Goal: Information Seeking & Learning: Compare options

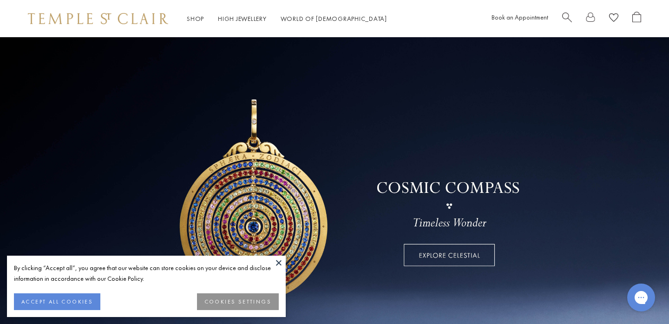
click at [276, 263] on button at bounding box center [279, 263] width 14 height 14
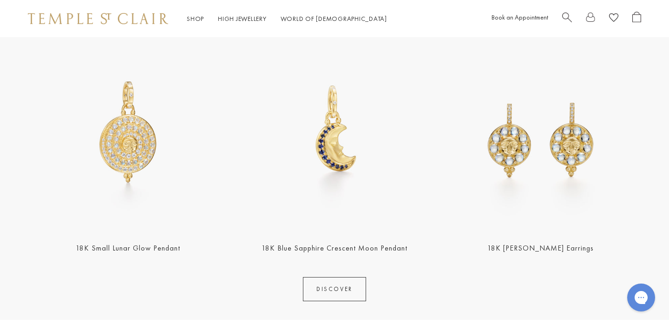
scroll to position [381, 0]
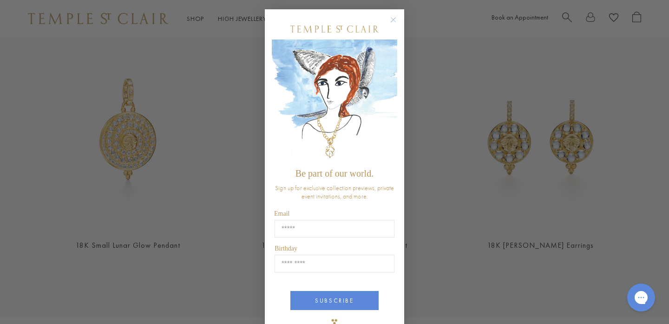
click at [393, 20] on icon "Close dialog" at bounding box center [393, 20] width 5 height 5
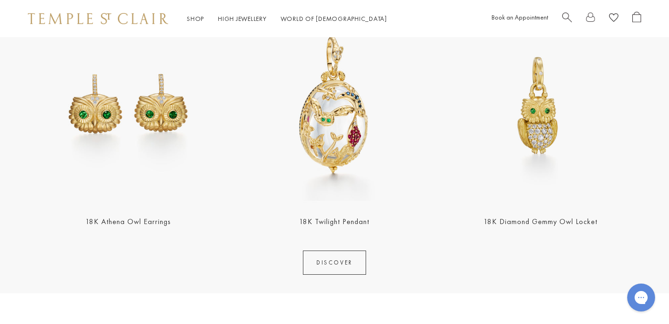
scroll to position [1102, 0]
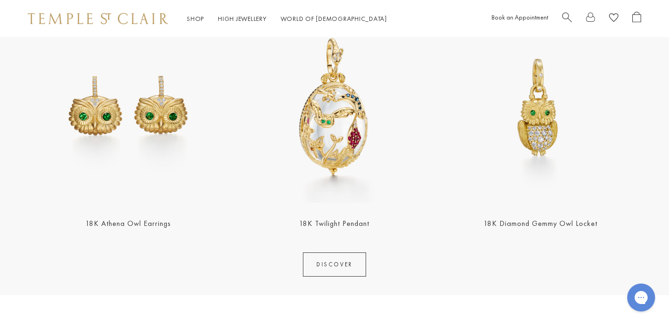
click at [330, 138] on img at bounding box center [334, 107] width 201 height 201
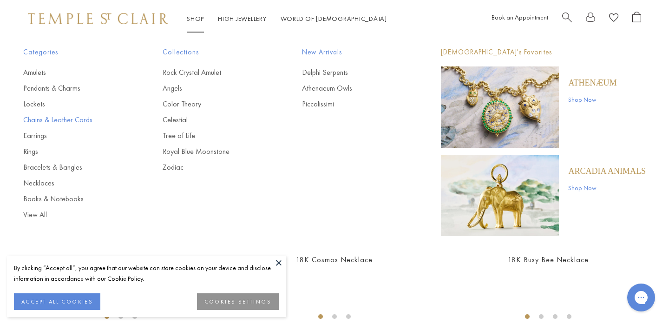
click at [69, 119] on link "Chains & Leather Cords" at bounding box center [74, 120] width 102 height 10
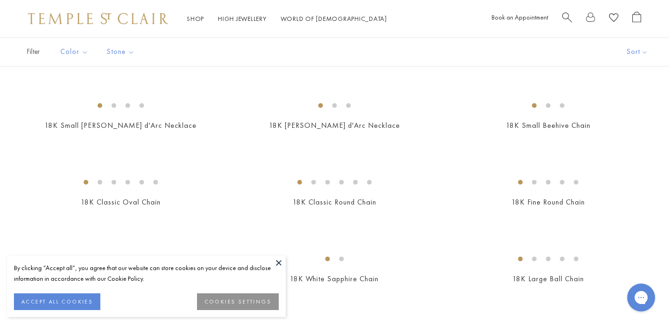
scroll to position [134, 0]
click at [0, 0] on img at bounding box center [0, 0] width 0 height 0
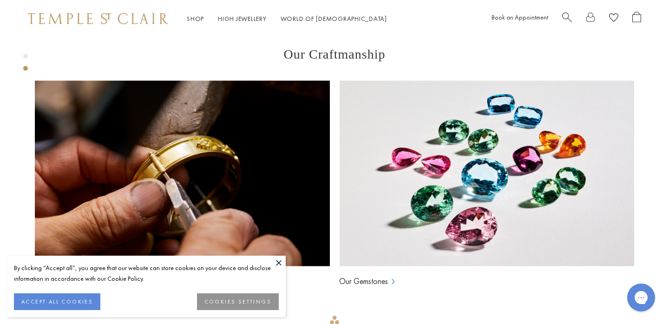
scroll to position [595, 0]
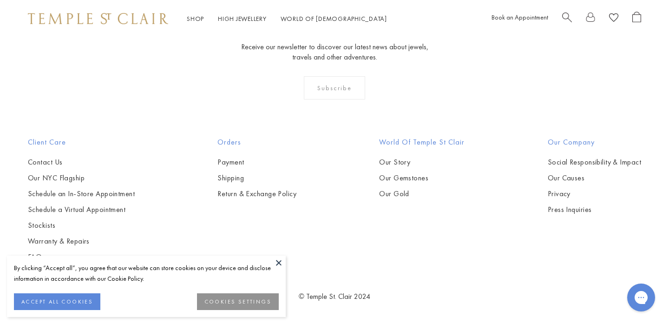
scroll to position [1424, 0]
click at [0, 0] on img at bounding box center [0, 0] width 0 height 0
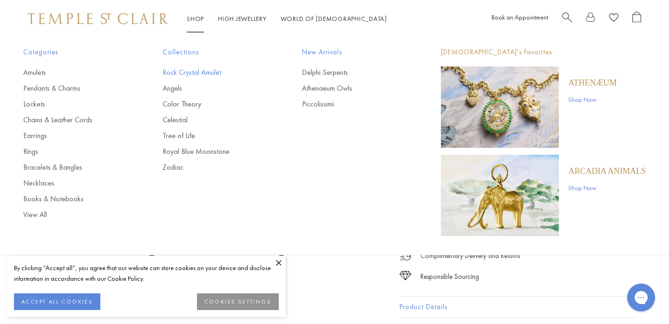
click at [192, 73] on link "Rock Crystal Amulet" at bounding box center [214, 72] width 102 height 10
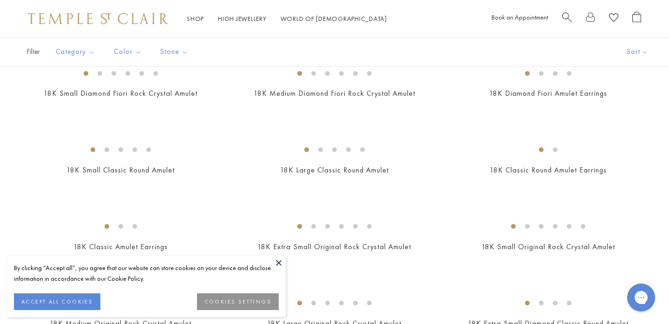
scroll to position [517, 0]
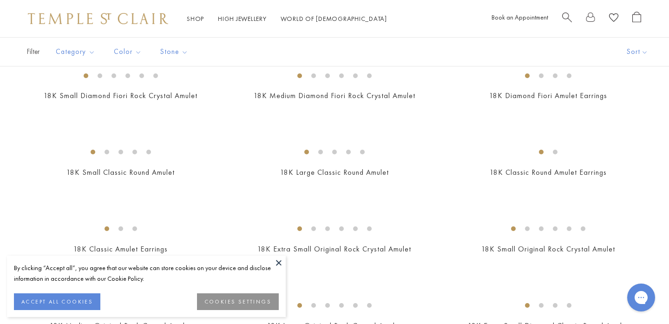
click at [0, 0] on img at bounding box center [0, 0] width 0 height 0
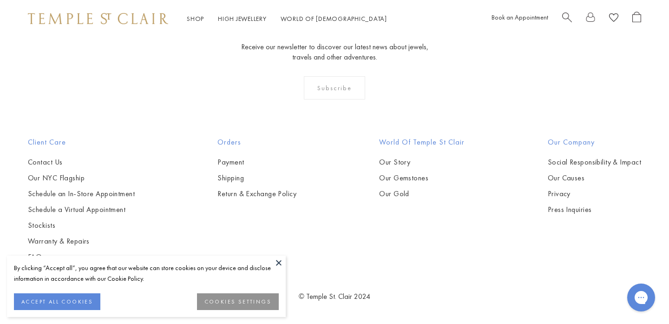
scroll to position [3308, 0]
click at [0, 0] on img at bounding box center [0, 0] width 0 height 0
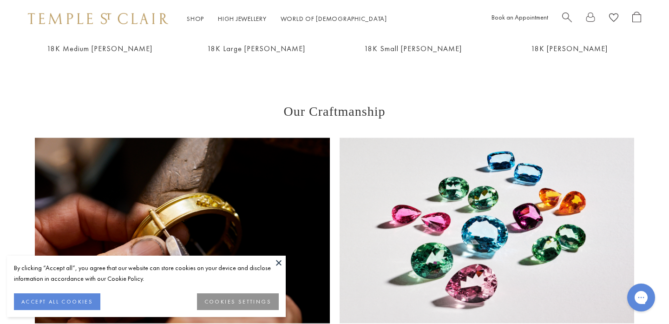
scroll to position [543, 0]
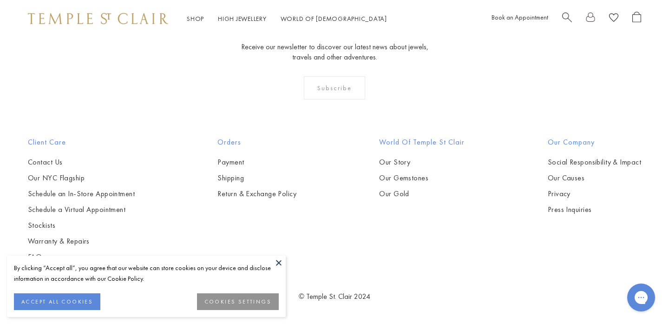
scroll to position [3599, 0]
click at [0, 0] on img at bounding box center [0, 0] width 0 height 0
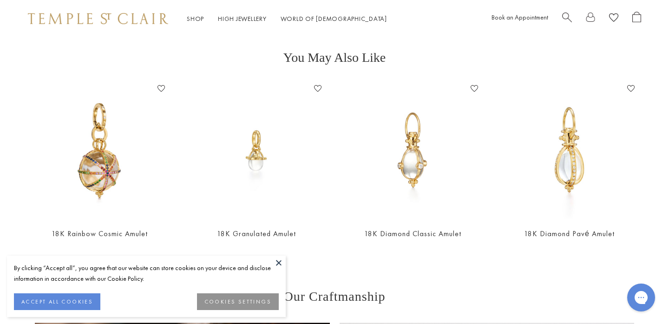
scroll to position [366, 0]
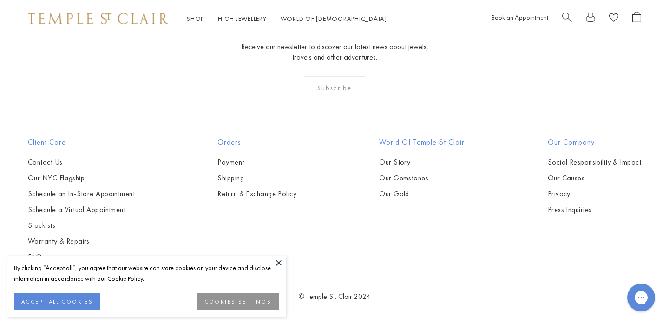
scroll to position [5364, 0]
click at [0, 0] on img at bounding box center [0, 0] width 0 height 0
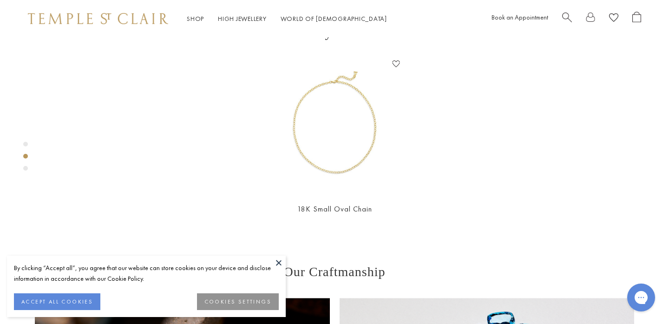
scroll to position [381, 0]
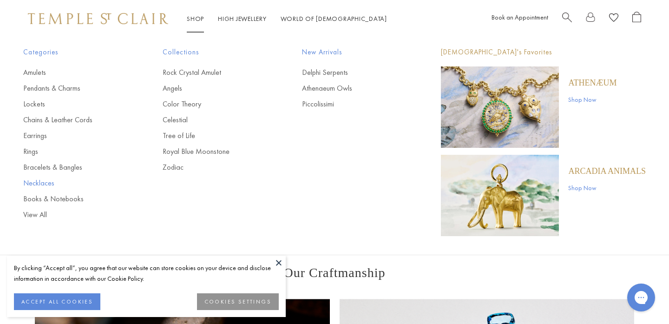
click at [50, 184] on link "Necklaces" at bounding box center [74, 183] width 102 height 10
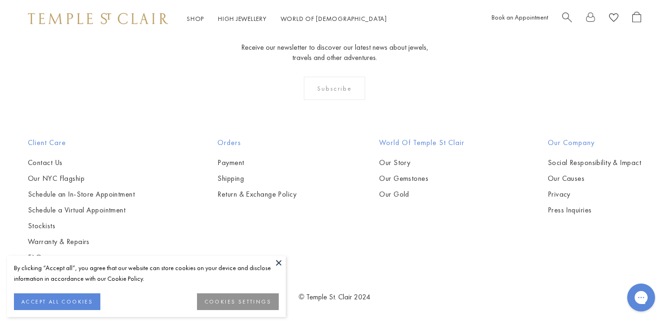
scroll to position [1937, 0]
click at [0, 0] on img at bounding box center [0, 0] width 0 height 0
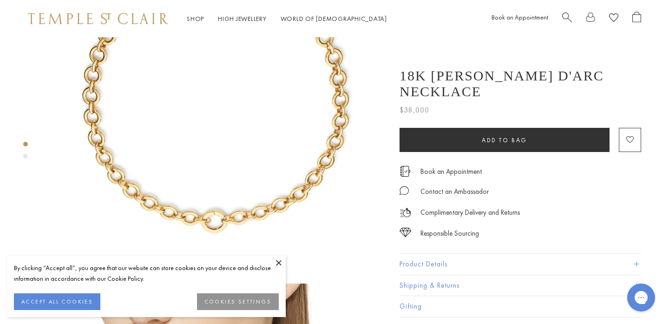
scroll to position [107, 0]
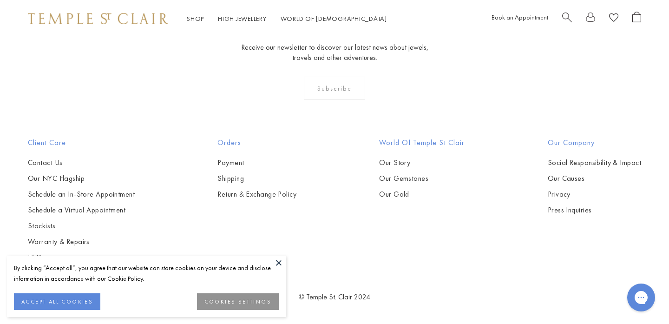
scroll to position [2939, 0]
click at [0, 0] on img at bounding box center [0, 0] width 0 height 0
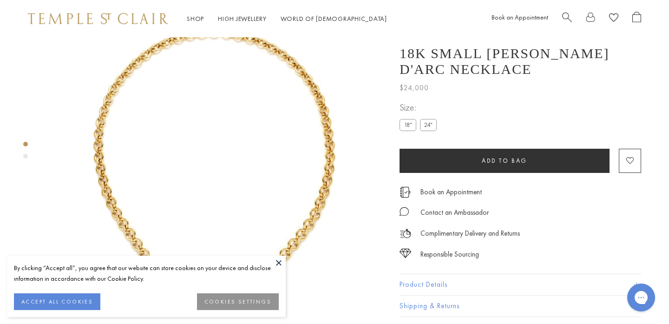
scroll to position [38, 0]
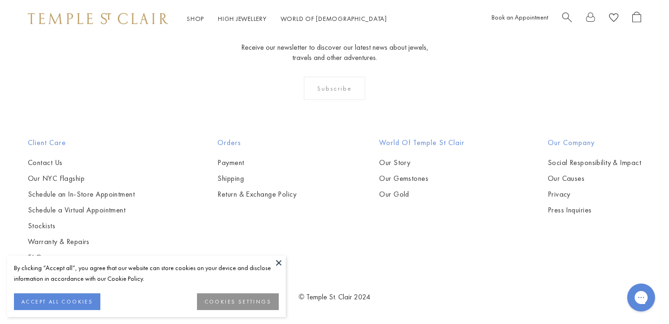
scroll to position [3380, 0]
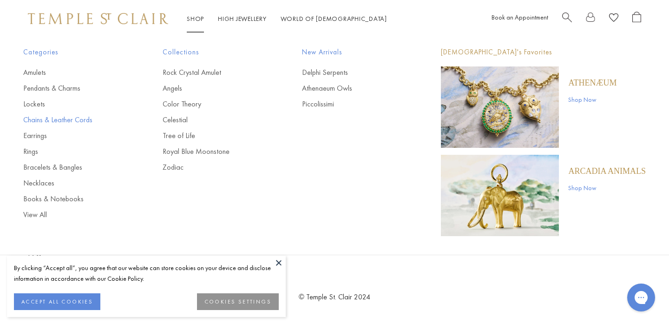
click at [82, 121] on link "Chains & Leather Cords" at bounding box center [74, 120] width 102 height 10
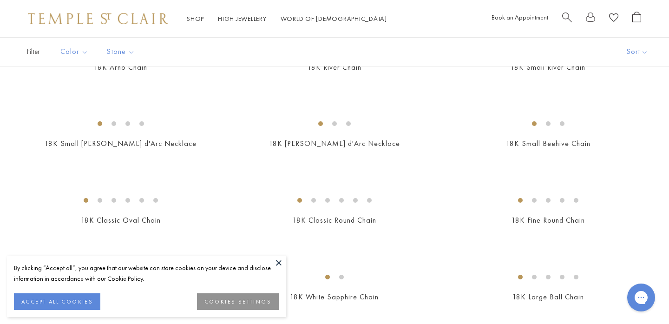
scroll to position [138, 0]
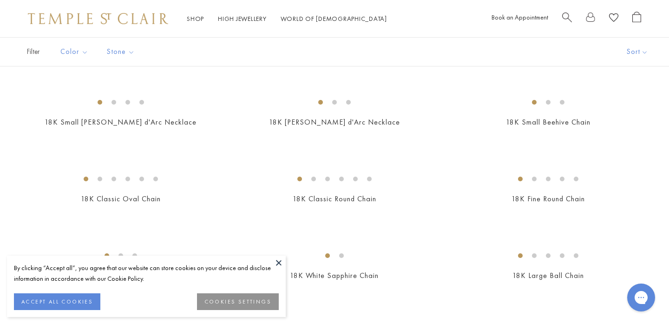
click at [0, 0] on img at bounding box center [0, 0] width 0 height 0
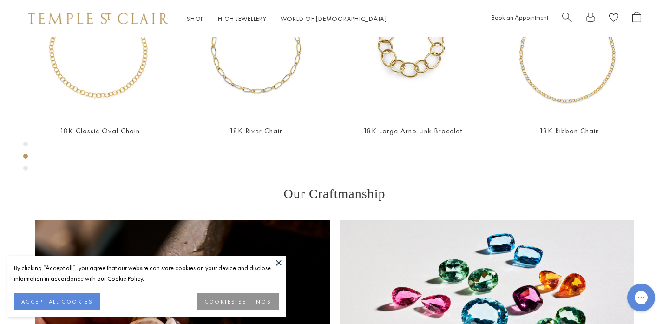
scroll to position [458, 0]
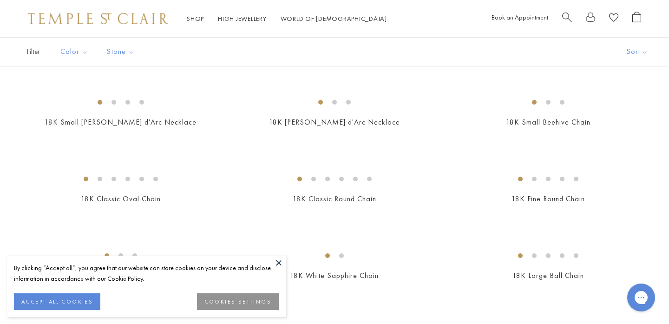
click at [0, 0] on img at bounding box center [0, 0] width 0 height 0
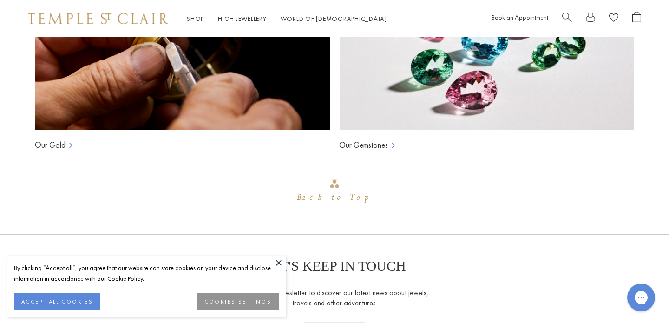
scroll to position [735, 0]
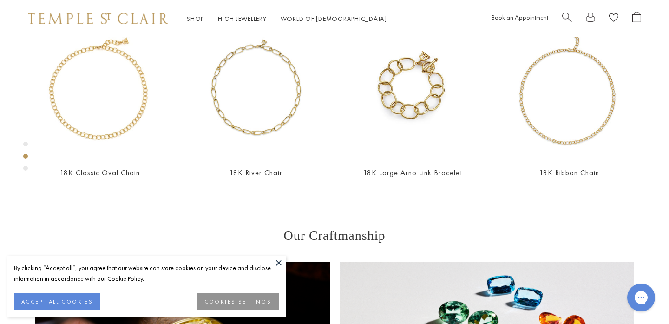
scroll to position [396, 0]
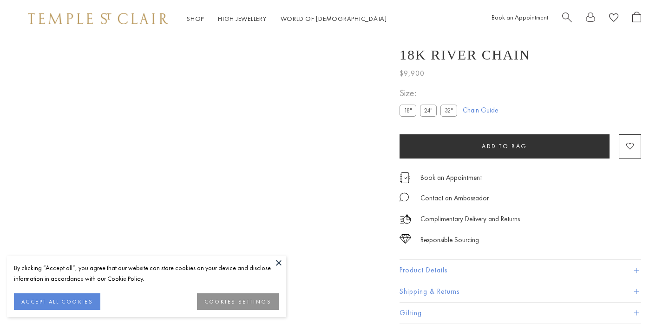
scroll to position [2431, 0]
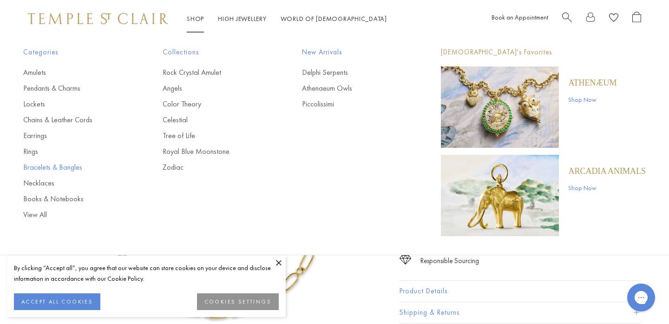
click at [35, 168] on link "Bracelets & Bangles" at bounding box center [74, 167] width 102 height 10
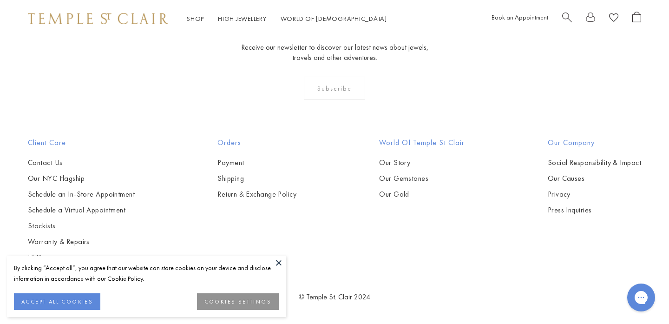
scroll to position [1637, 0]
click at [0, 0] on img at bounding box center [0, 0] width 0 height 0
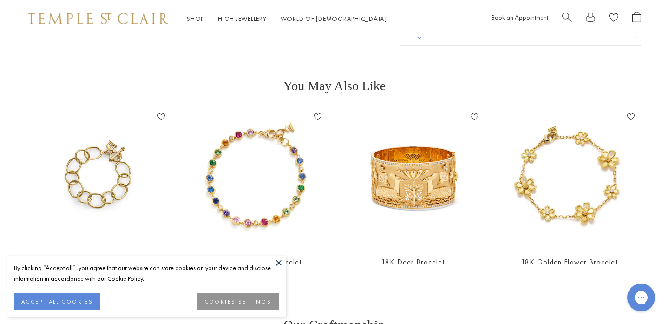
scroll to position [333, 0]
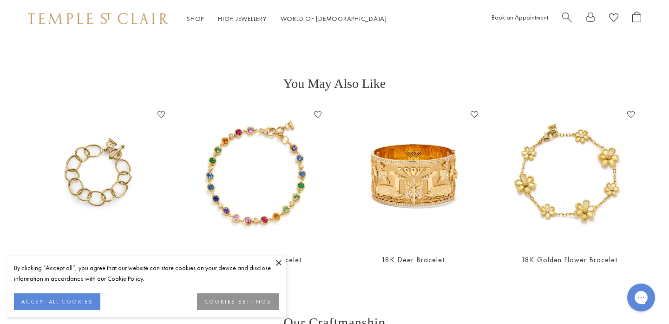
click at [96, 191] on img at bounding box center [100, 176] width 138 height 138
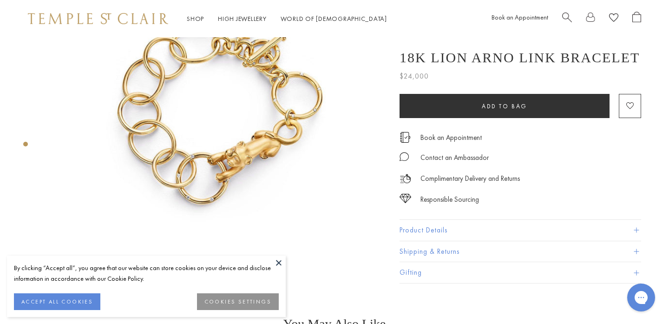
scroll to position [69, 0]
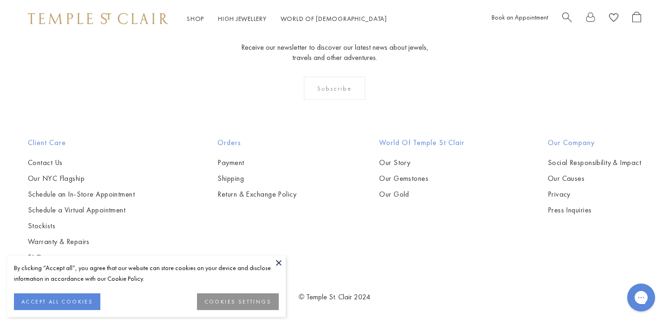
scroll to position [1924, 0]
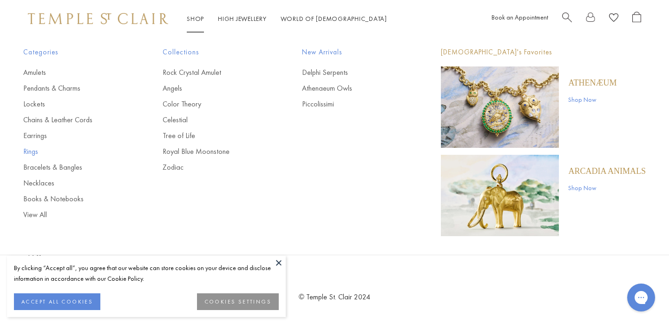
click at [34, 152] on link "Rings" at bounding box center [74, 151] width 102 height 10
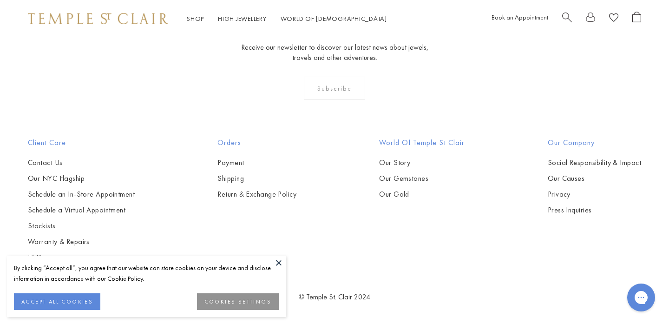
scroll to position [4104, 0]
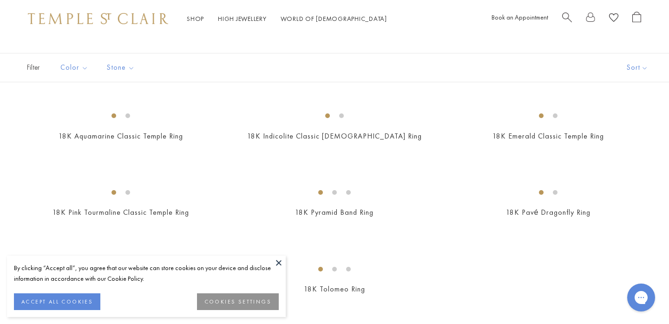
scroll to position [49, 0]
click at [279, 264] on button at bounding box center [279, 263] width 14 height 14
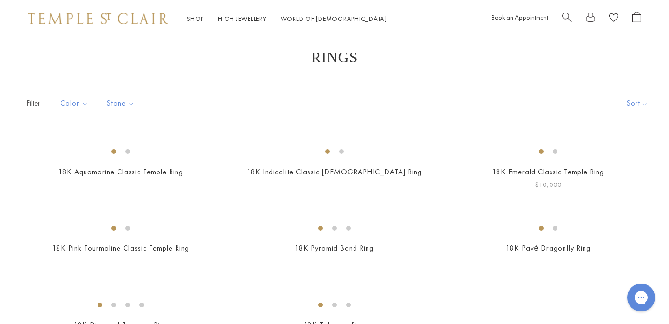
scroll to position [0, 0]
